Goal: Transaction & Acquisition: Book appointment/travel/reservation

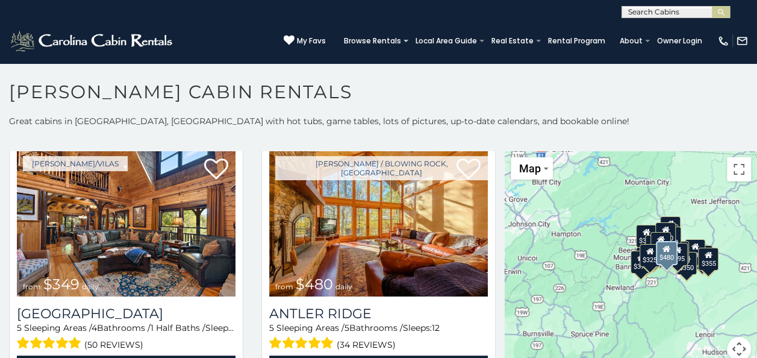
scroll to position [60, 0]
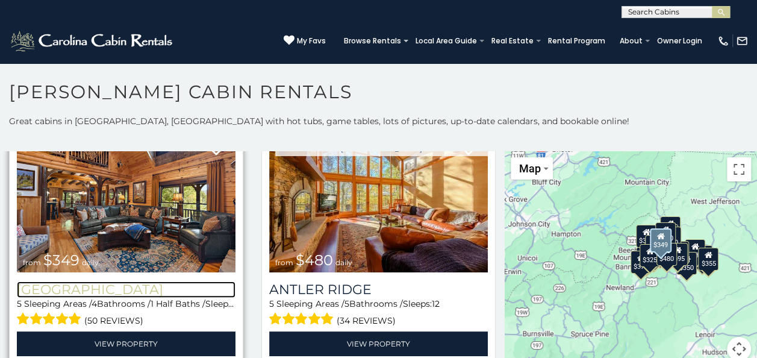
click at [129, 290] on h3 "[GEOGRAPHIC_DATA]" at bounding box center [126, 289] width 219 height 16
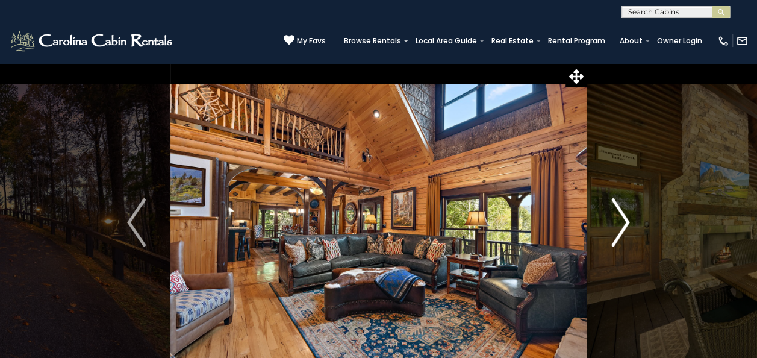
click at [627, 228] on img "Next" at bounding box center [620, 222] width 18 height 48
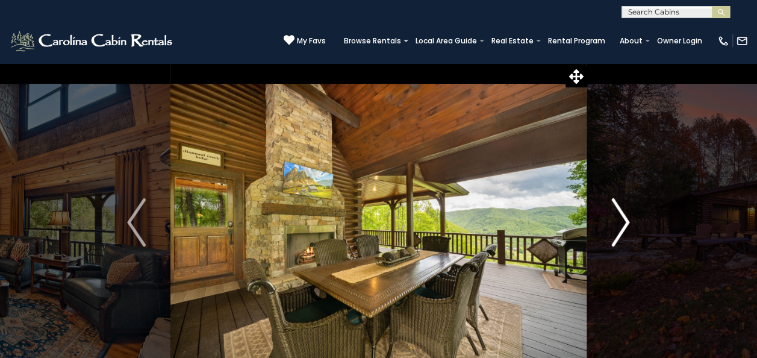
click at [627, 228] on img "Next" at bounding box center [620, 222] width 18 height 48
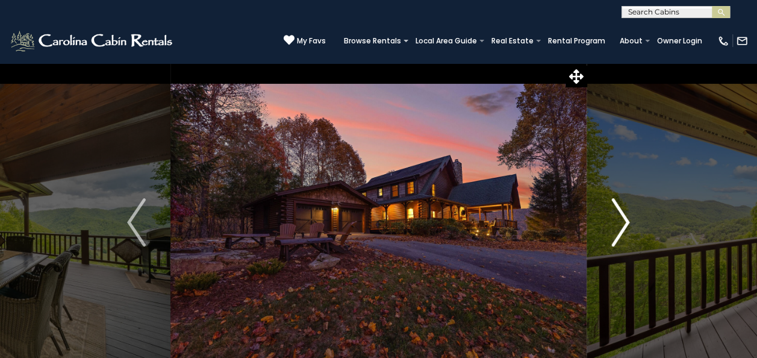
click at [627, 228] on img "Next" at bounding box center [620, 222] width 18 height 48
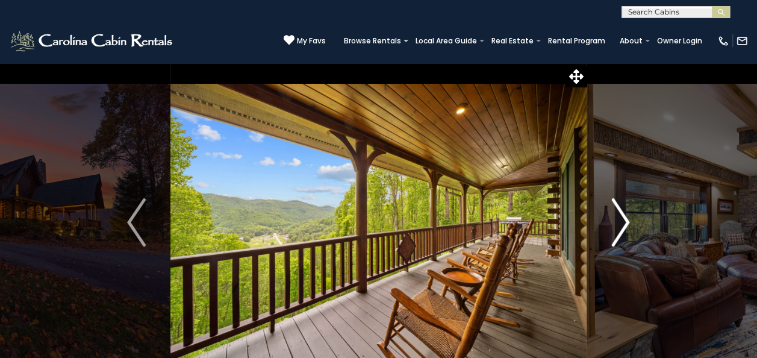
click at [627, 228] on img "Next" at bounding box center [620, 222] width 18 height 48
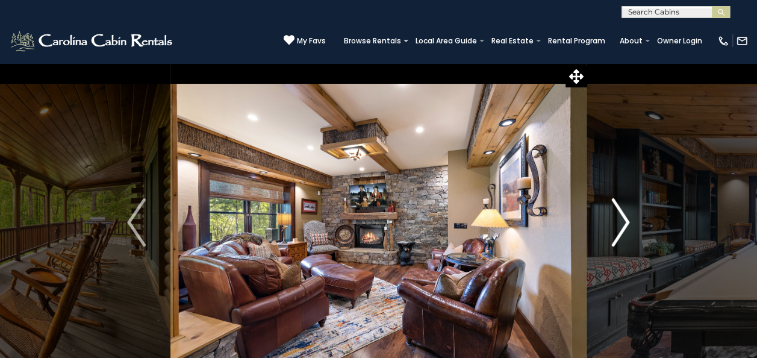
click at [632, 225] on button "Next" at bounding box center [620, 222] width 67 height 319
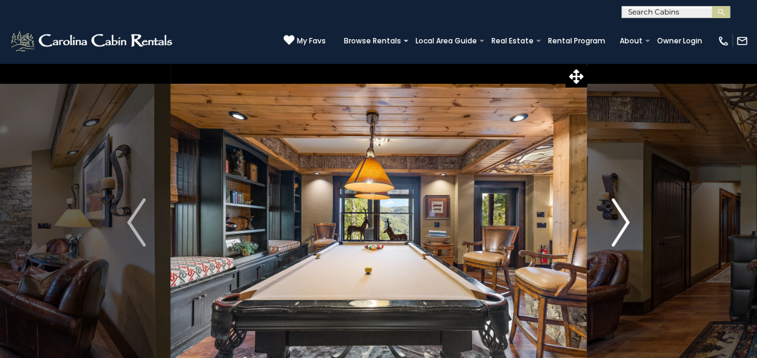
click at [634, 225] on button "Next" at bounding box center [620, 222] width 67 height 319
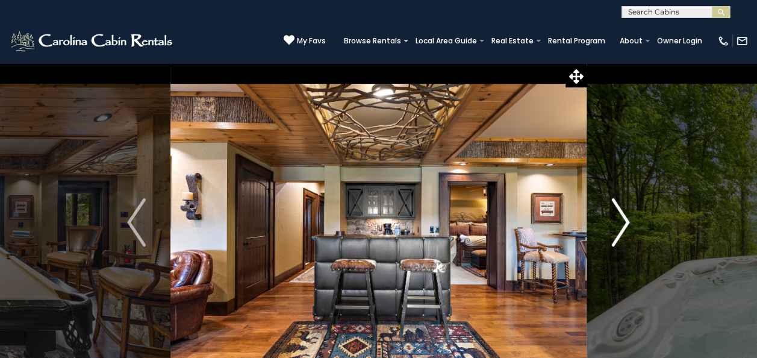
click at [635, 225] on button "Next" at bounding box center [620, 222] width 67 height 319
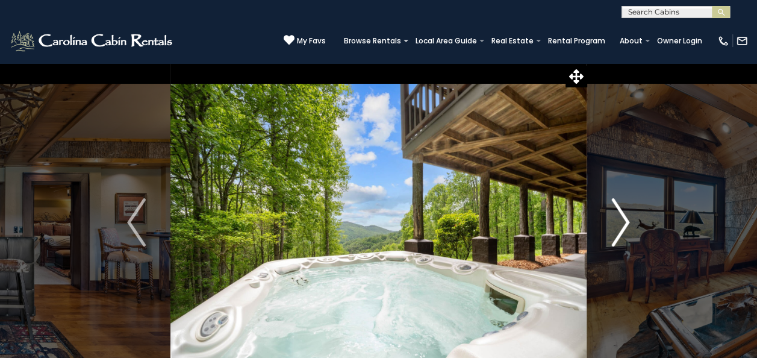
click at [635, 225] on button "Next" at bounding box center [620, 222] width 67 height 319
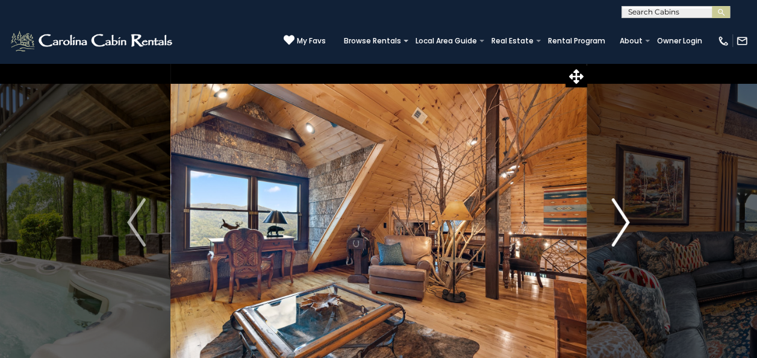
click at [635, 225] on button "Next" at bounding box center [620, 222] width 67 height 319
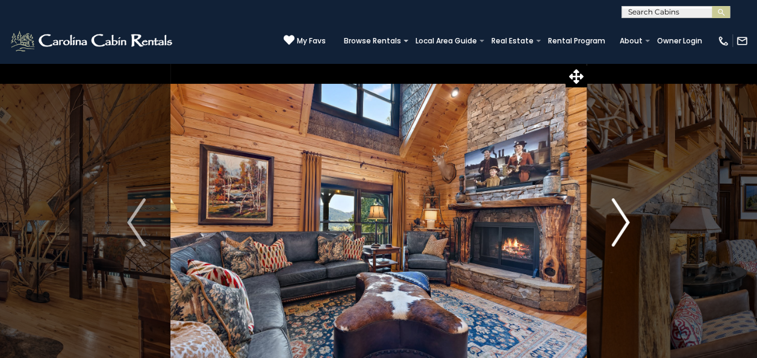
click at [635, 225] on button "Next" at bounding box center [620, 222] width 67 height 319
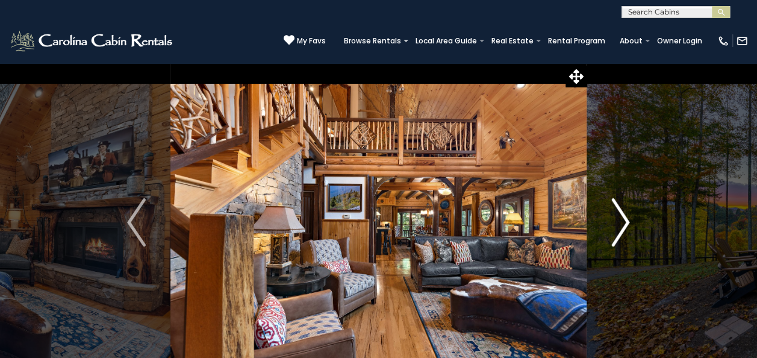
click at [635, 225] on button "Next" at bounding box center [620, 222] width 67 height 319
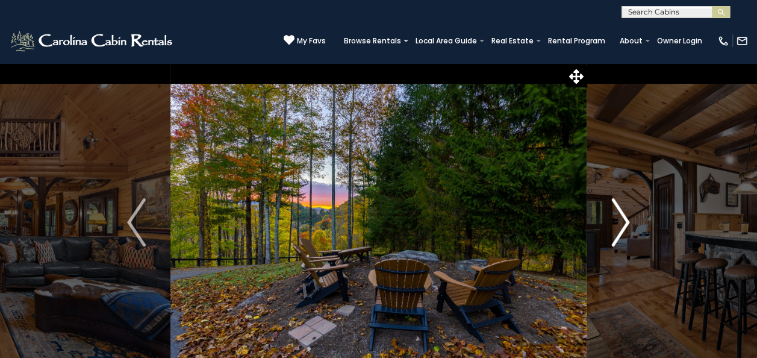
click at [635, 225] on button "Next" at bounding box center [620, 222] width 67 height 319
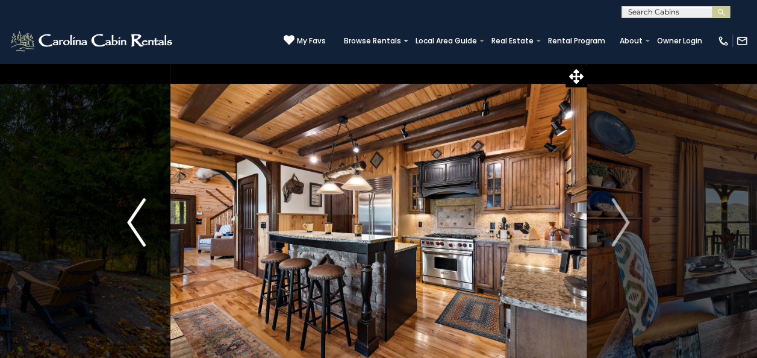
click at [137, 227] on img "Previous" at bounding box center [136, 222] width 18 height 48
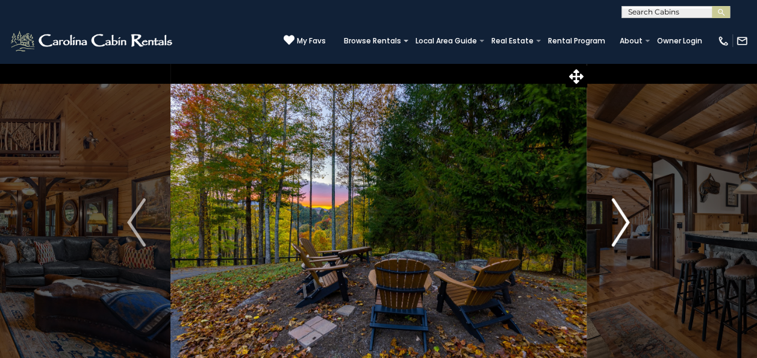
click at [626, 224] on img "Next" at bounding box center [620, 222] width 18 height 48
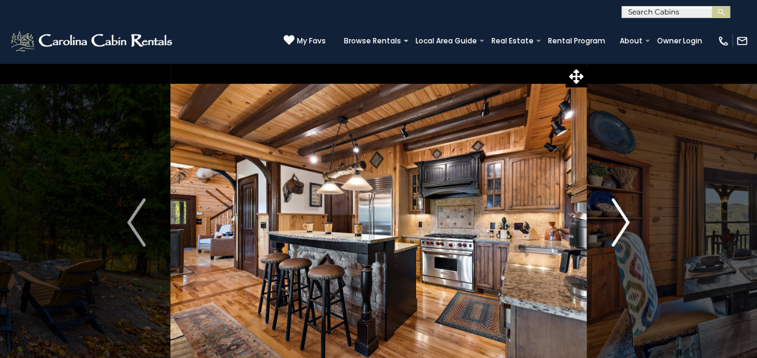
click at [626, 224] on img "Next" at bounding box center [620, 222] width 18 height 48
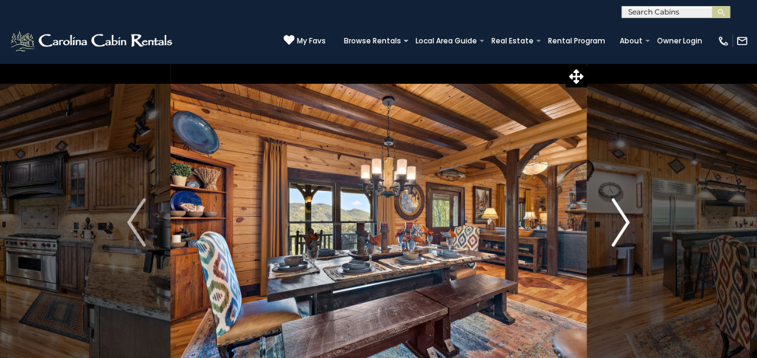
click at [626, 224] on img "Next" at bounding box center [620, 222] width 18 height 48
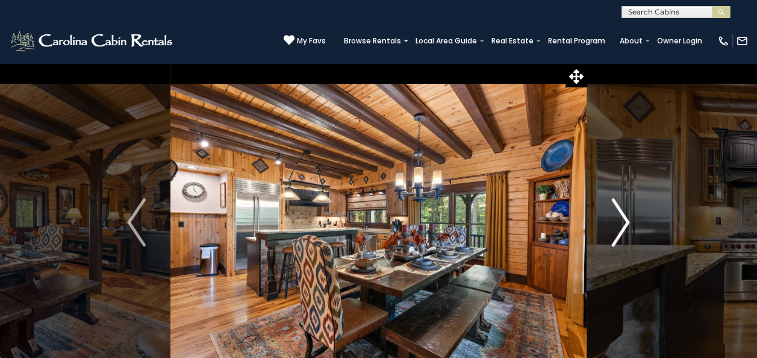
click at [626, 224] on img "Next" at bounding box center [620, 222] width 18 height 48
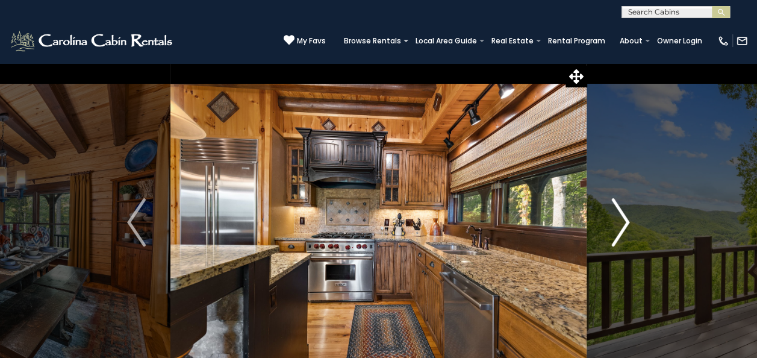
click at [626, 224] on img "Next" at bounding box center [620, 222] width 18 height 48
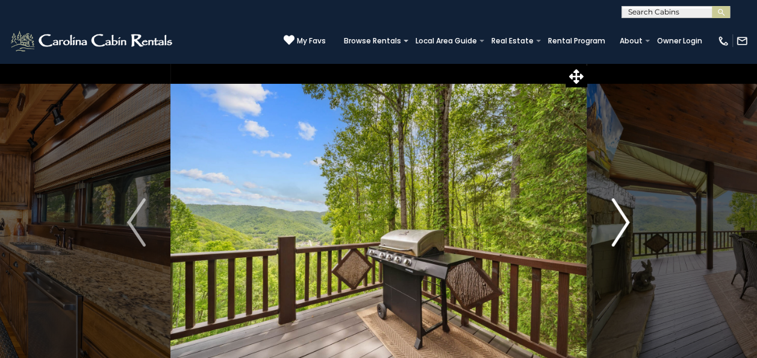
click at [626, 224] on img "Next" at bounding box center [620, 222] width 18 height 48
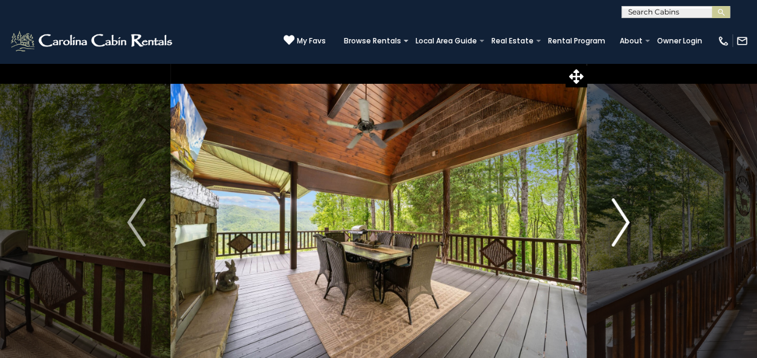
click at [626, 224] on img "Next" at bounding box center [620, 222] width 18 height 48
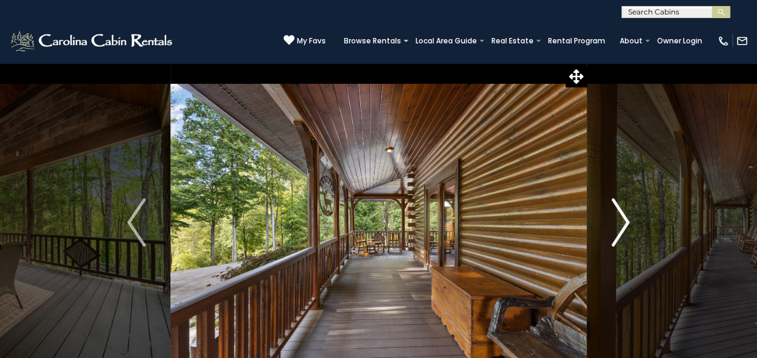
click at [626, 224] on img "Next" at bounding box center [620, 222] width 18 height 48
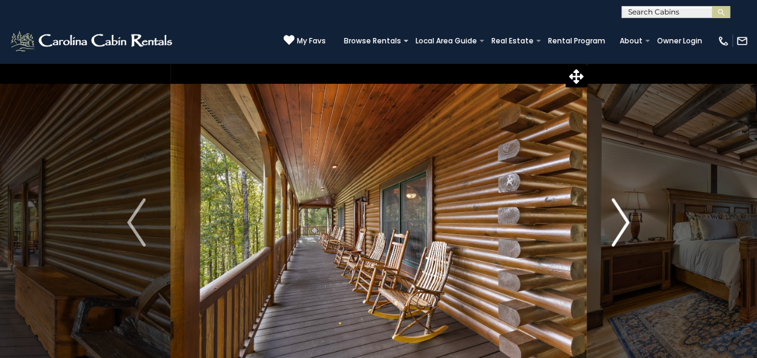
click at [626, 224] on img "Next" at bounding box center [620, 222] width 18 height 48
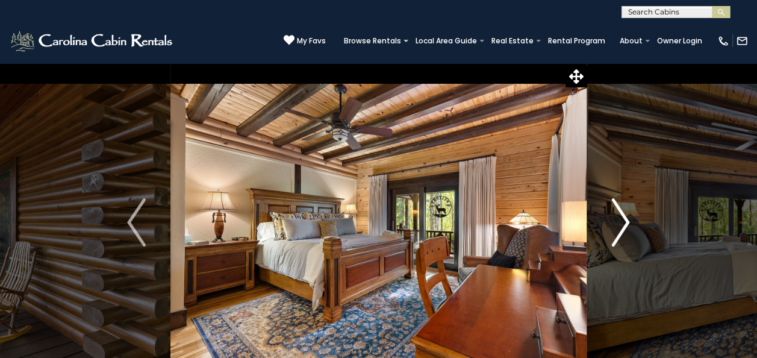
click at [626, 224] on img "Next" at bounding box center [620, 222] width 18 height 48
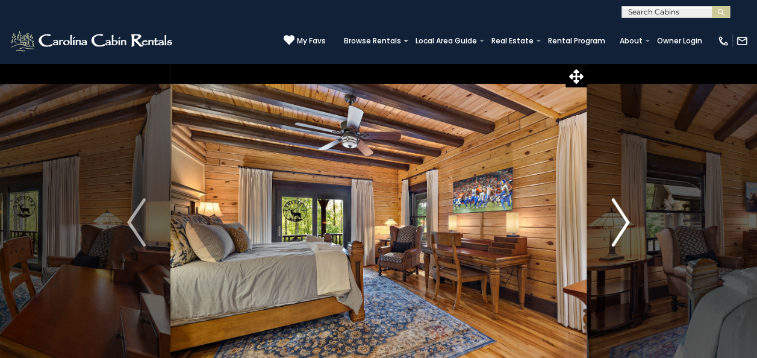
click at [626, 224] on img "Next" at bounding box center [620, 222] width 18 height 48
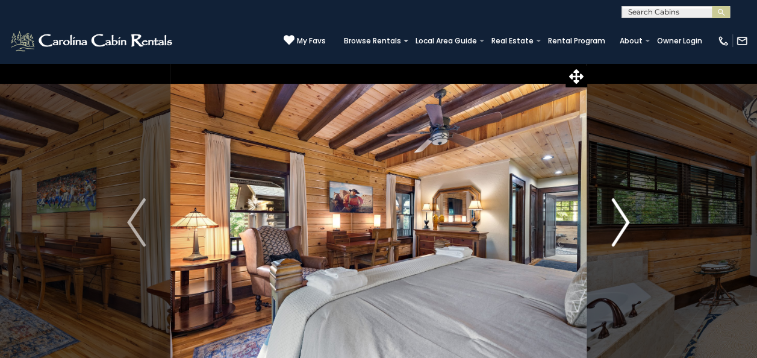
click at [626, 224] on img "Next" at bounding box center [620, 222] width 18 height 48
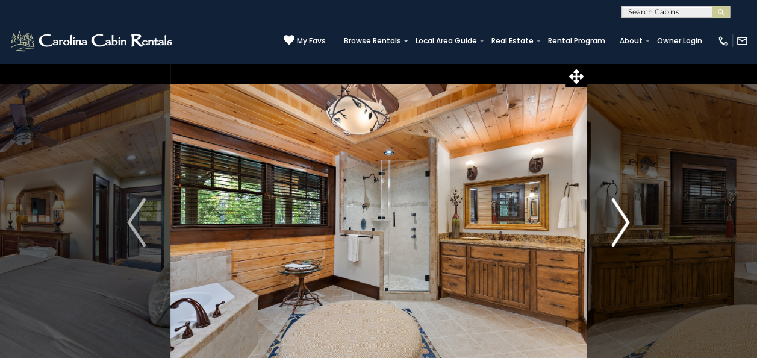
click at [626, 224] on img "Next" at bounding box center [620, 222] width 18 height 48
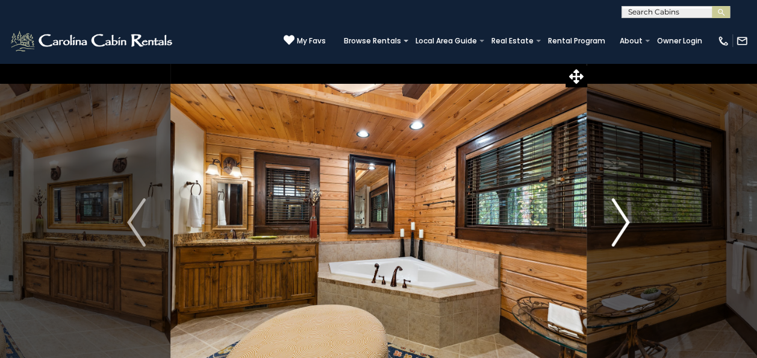
click at [626, 224] on img "Next" at bounding box center [620, 222] width 18 height 48
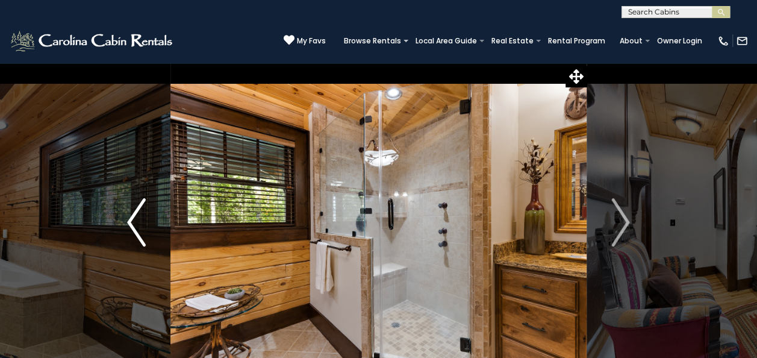
click at [141, 229] on img "Previous" at bounding box center [136, 222] width 18 height 48
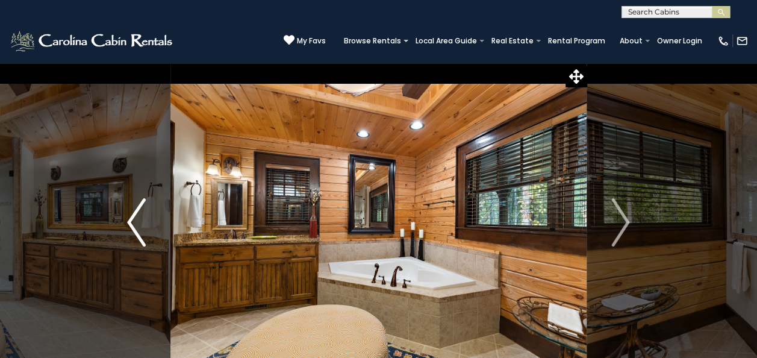
click at [141, 229] on img "Previous" at bounding box center [136, 222] width 18 height 48
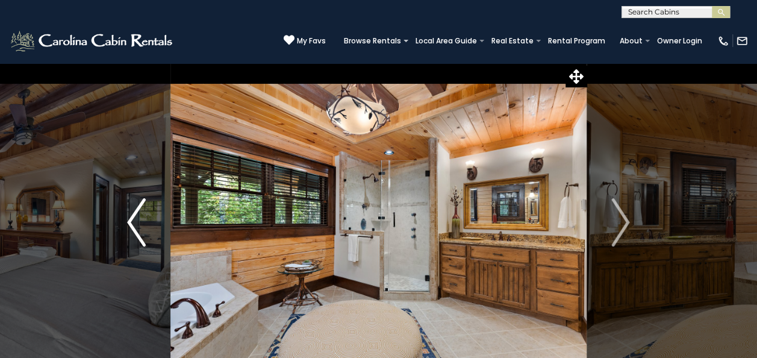
click at [141, 229] on img "Previous" at bounding box center [136, 222] width 18 height 48
